Goal: Transaction & Acquisition: Download file/media

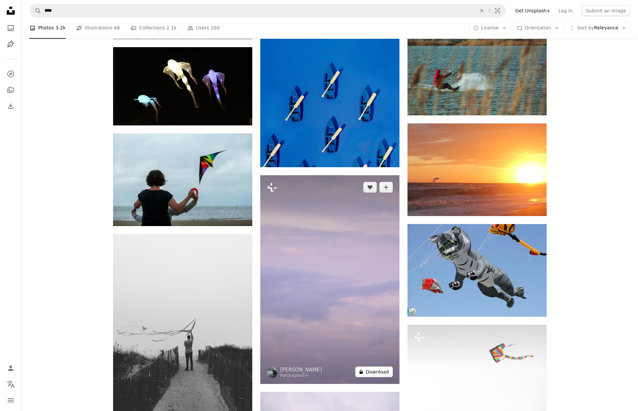
scroll to position [9391, 0]
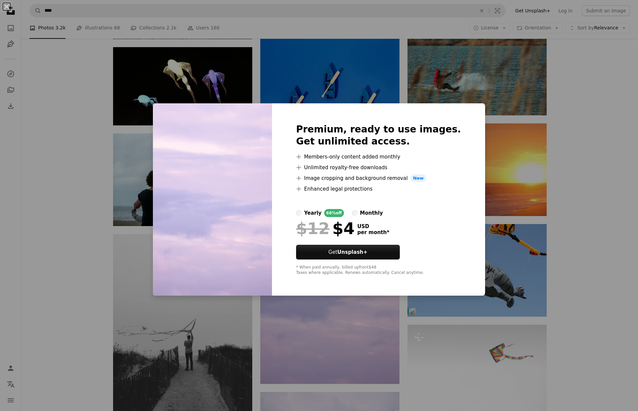
click at [382, 74] on div "An X shape Premium, ready to use images. Get unlimited access. A plus sign Memb…" at bounding box center [319, 205] width 638 height 411
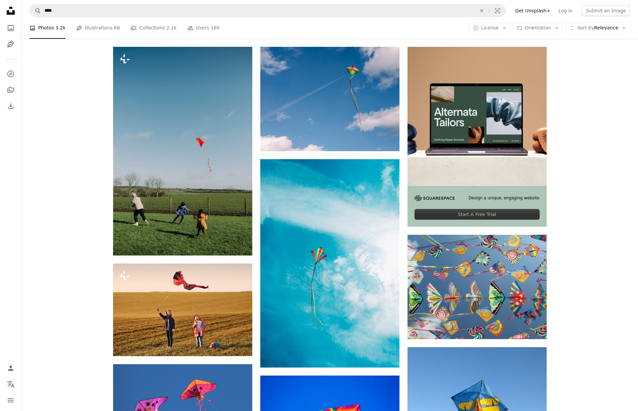
scroll to position [129, 0]
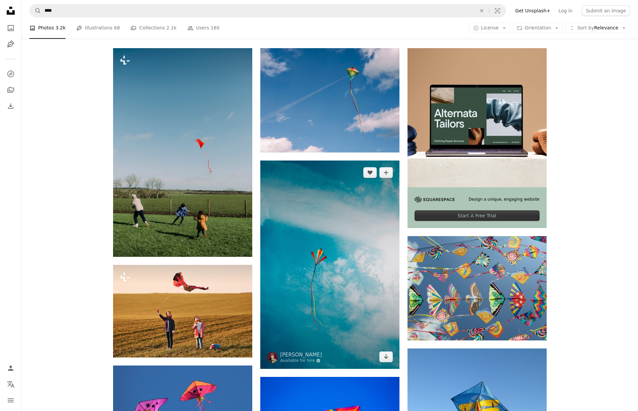
click at [306, 174] on img at bounding box center [329, 265] width 139 height 208
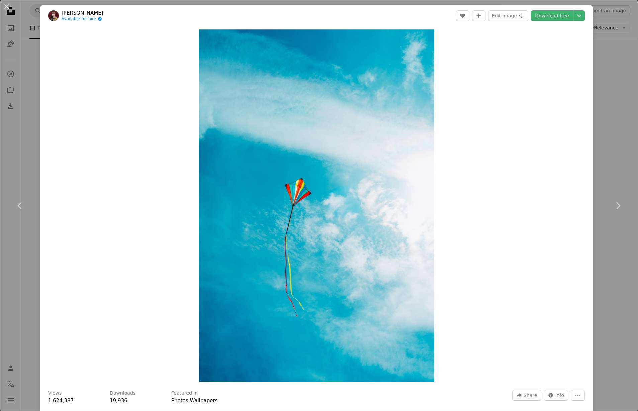
scroll to position [0, 0]
click at [555, 15] on link "Download free" at bounding box center [552, 15] width 42 height 11
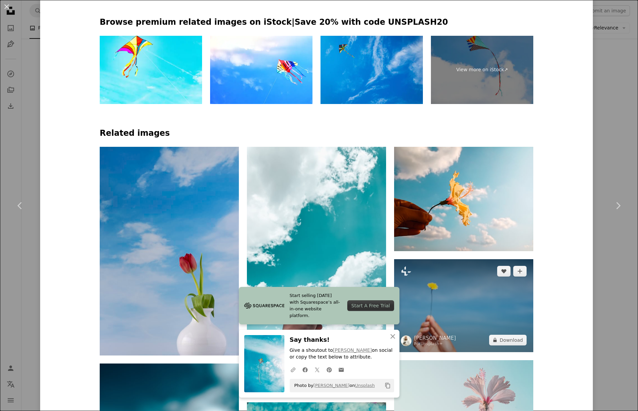
scroll to position [0, 0]
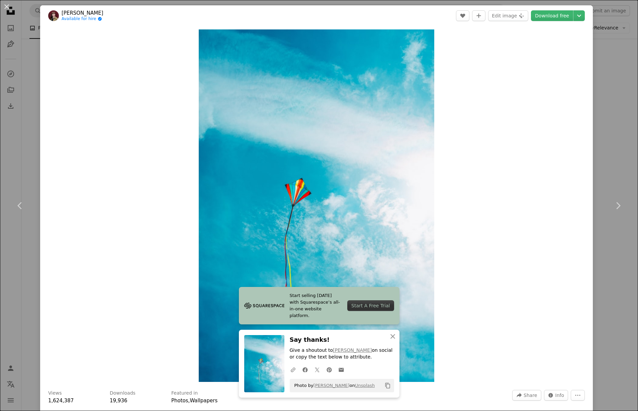
click at [621, 51] on div "An X shape Chevron left Chevron right [PERSON_NAME] Available for hire A checkm…" at bounding box center [319, 205] width 638 height 411
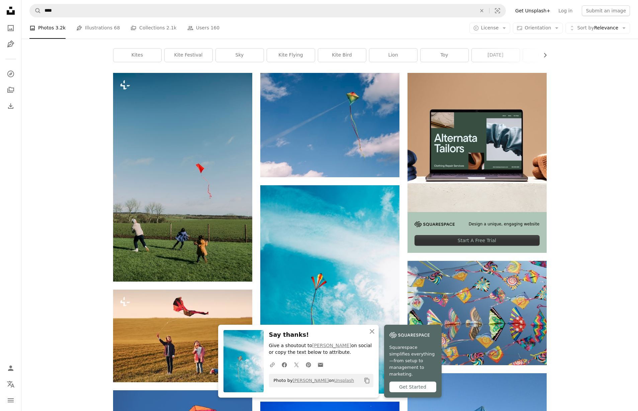
scroll to position [105, 0]
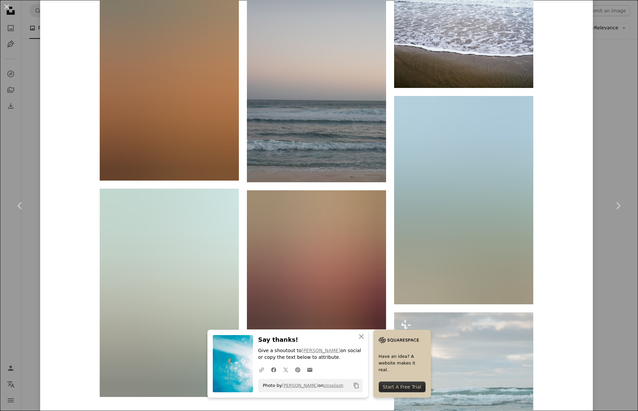
scroll to position [1341, 0]
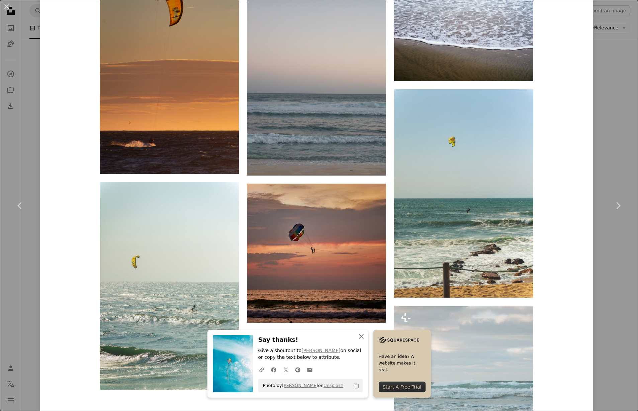
click at [364, 337] on icon "button" at bounding box center [361, 336] width 5 height 5
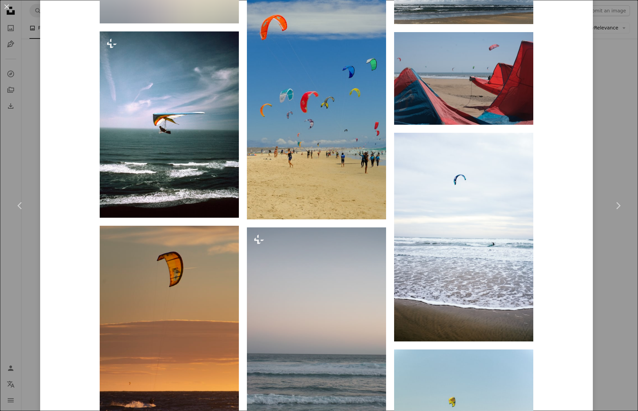
scroll to position [1083, 0]
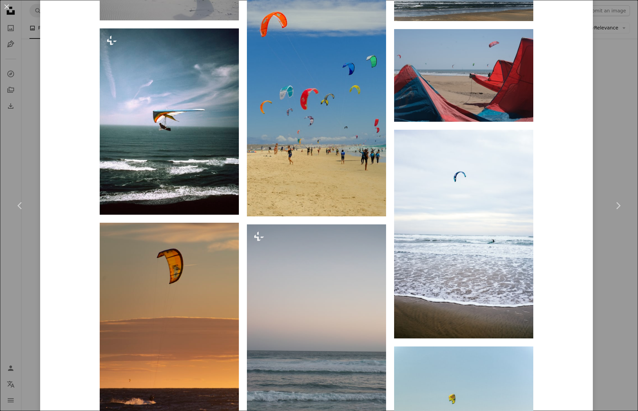
click at [611, 83] on div "An X shape Chevron left Chevron right [PERSON_NAME] garnicanetwork A heart A pl…" at bounding box center [319, 205] width 638 height 411
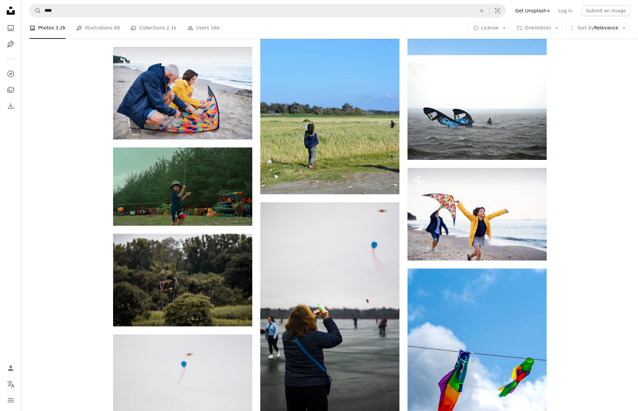
scroll to position [12182, 0]
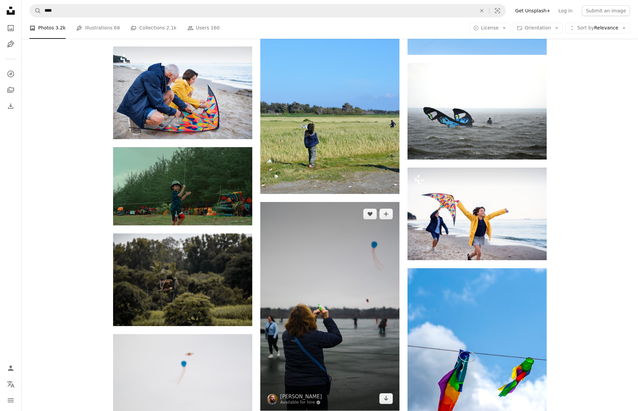
click at [331, 202] on img at bounding box center [329, 306] width 139 height 209
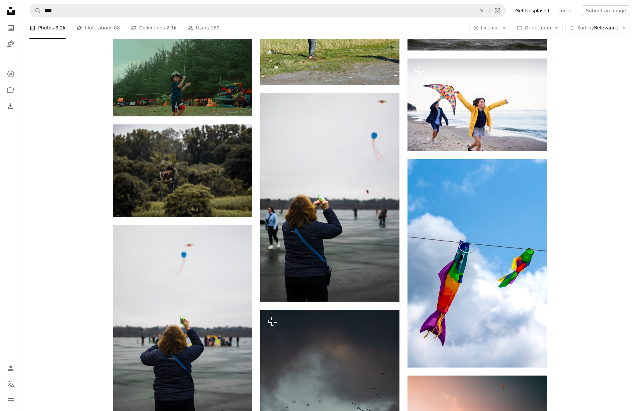
scroll to position [12289, 0]
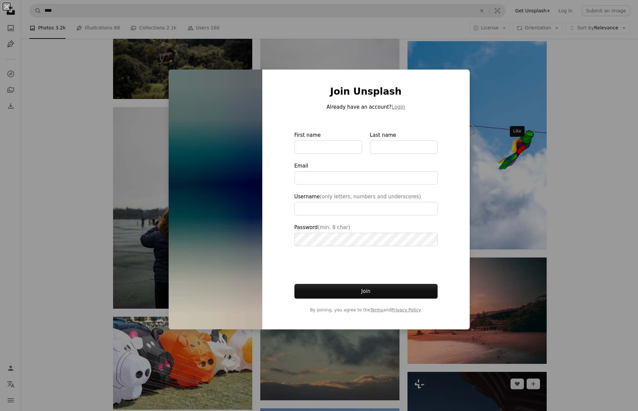
scroll to position [12622, 0]
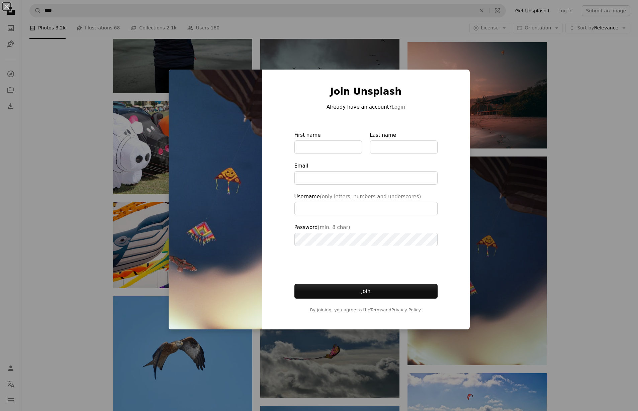
click at [510, 166] on div "An X shape Join Unsplash Already have an account? Login First name Last name Em…" at bounding box center [319, 205] width 638 height 411
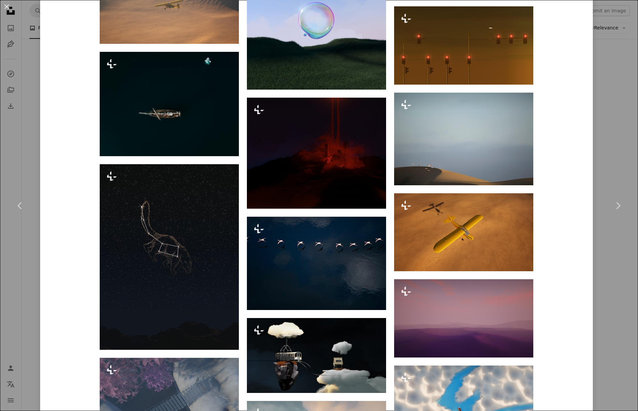
scroll to position [1317, 0]
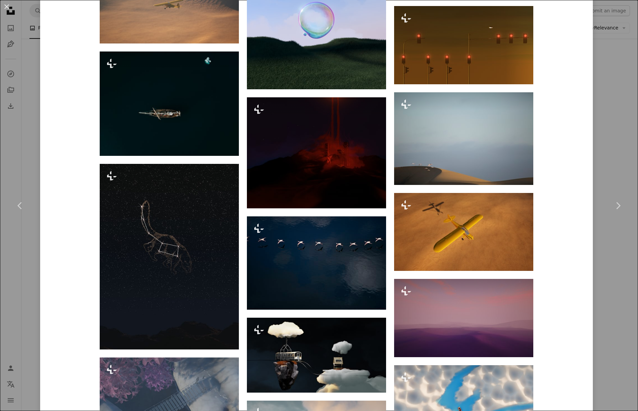
click at [613, 162] on div "An X shape Chevron left Chevron right [PERSON_NAME] For Unsplash+ A heart A plu…" at bounding box center [319, 205] width 638 height 411
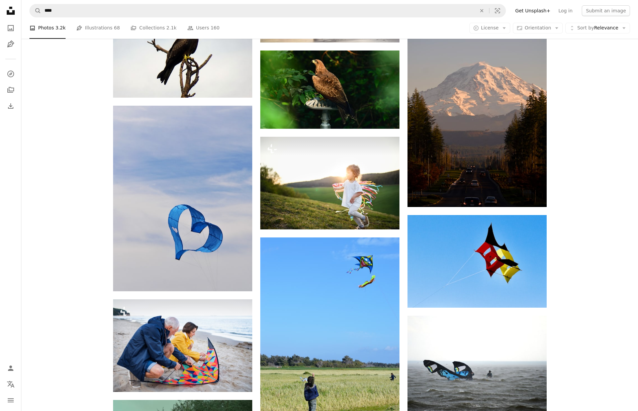
scroll to position [12180, 0]
